Goal: Task Accomplishment & Management: Complete application form

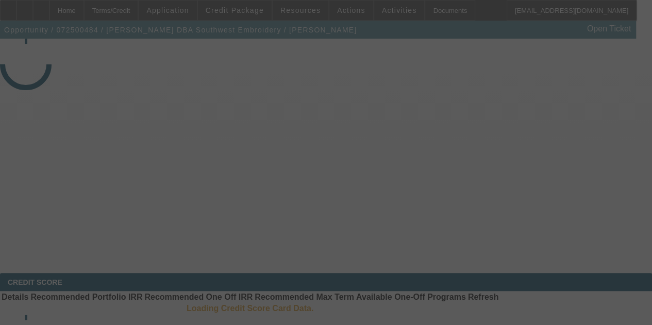
select select "3"
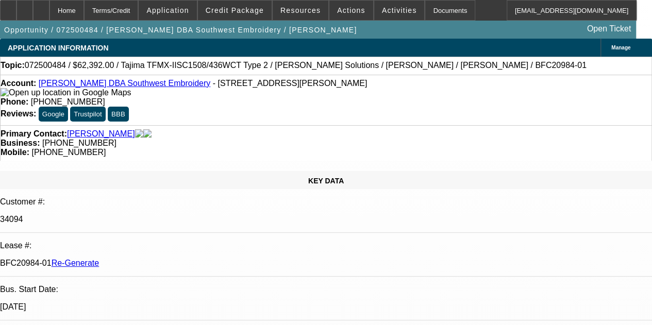
select select "0.2"
select select "2"
select select "0.1"
select select "4"
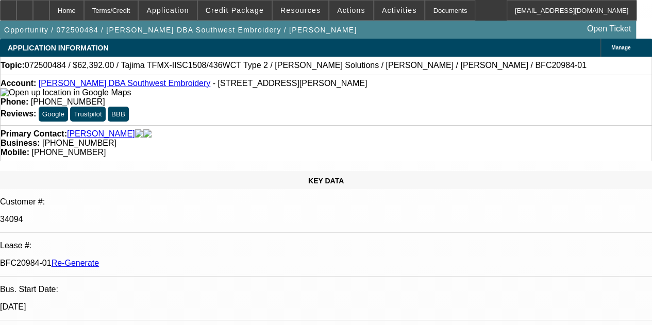
click at [425, 12] on div "Documents" at bounding box center [450, 10] width 50 height 21
click at [41, 7] on icon at bounding box center [41, 7] width 0 height 0
